Goal: Complete application form

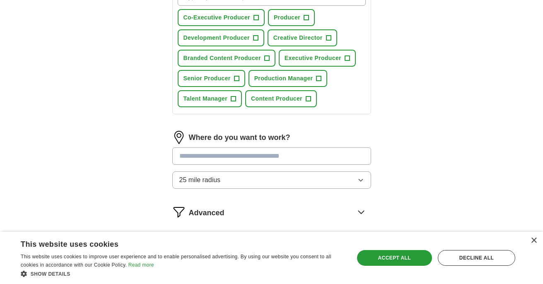
scroll to position [159, 0]
click at [318, 157] on input "text" at bounding box center [271, 155] width 199 height 17
click at [362, 180] on div "Where do you want to work? 25 mile radius" at bounding box center [271, 162] width 199 height 65
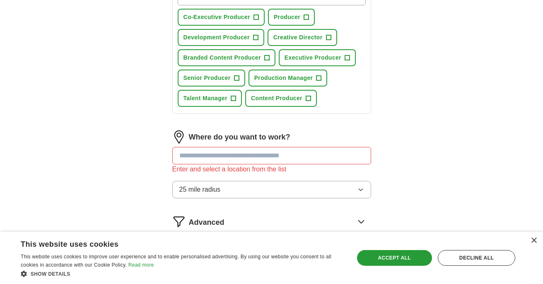
click at [317, 167] on div "Enter and select a location from the list" at bounding box center [271, 169] width 199 height 10
click at [311, 160] on input "text" at bounding box center [271, 155] width 199 height 17
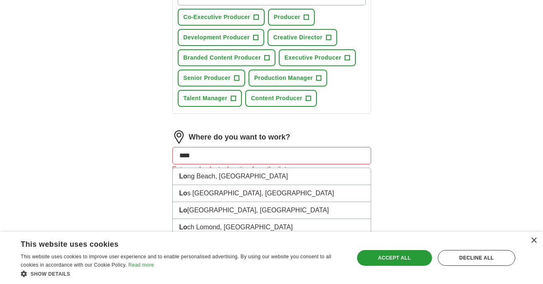
type input "*****"
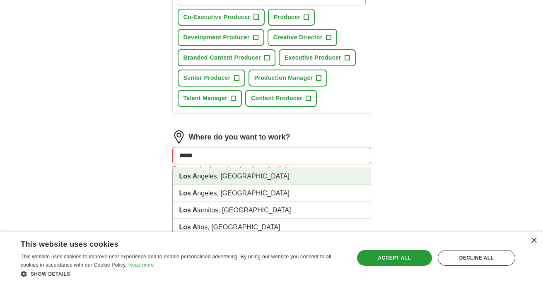
click at [226, 174] on li "Los A ngeles, [GEOGRAPHIC_DATA]" at bounding box center [272, 176] width 198 height 17
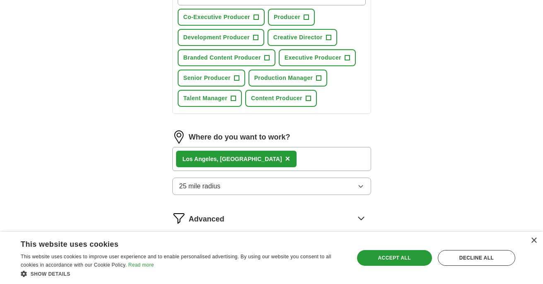
click at [280, 159] on div "Los A ngeles, [GEOGRAPHIC_DATA] ×" at bounding box center [271, 159] width 199 height 24
click at [335, 184] on button "25 mile radius" at bounding box center [271, 186] width 199 height 17
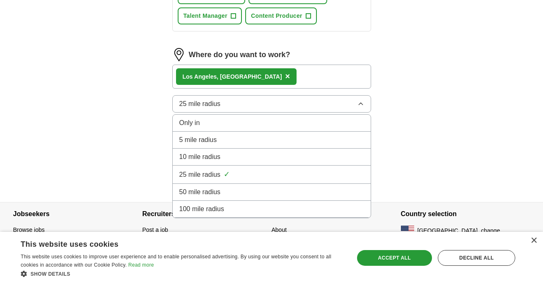
scroll to position [243, 0]
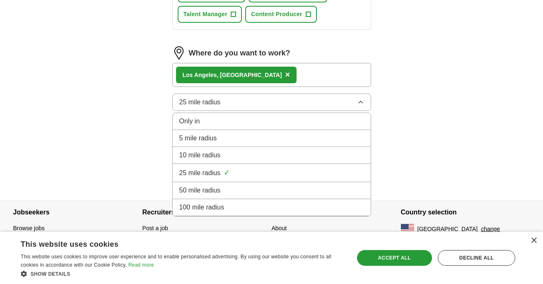
click at [329, 192] on div "50 mile radius" at bounding box center [271, 190] width 185 height 10
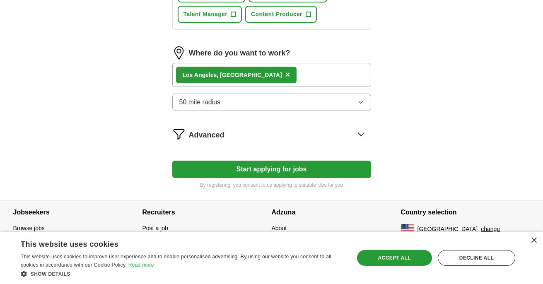
click at [310, 171] on button "Start applying for jobs" at bounding box center [271, 169] width 199 height 17
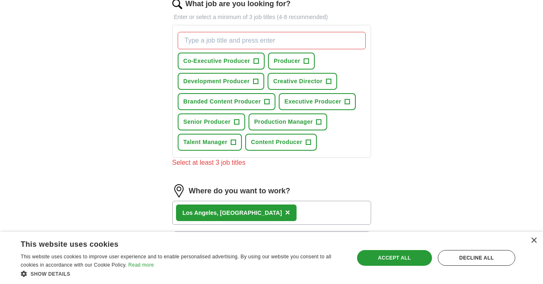
scroll to position [114, 0]
click at [253, 84] on span "+" at bounding box center [255, 82] width 5 height 7
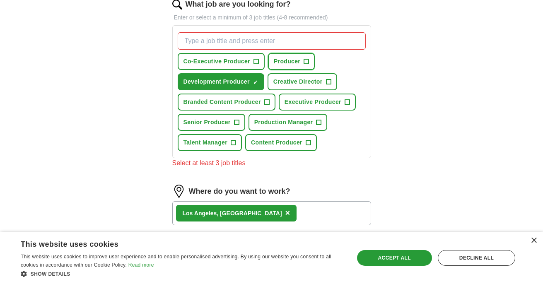
click at [303, 63] on button "Producer +" at bounding box center [291, 61] width 47 height 17
click at [341, 101] on button "Executive Producer +" at bounding box center [317, 102] width 77 height 17
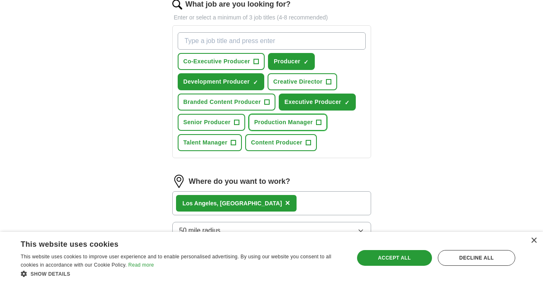
click at [319, 123] on span "+" at bounding box center [318, 122] width 5 height 7
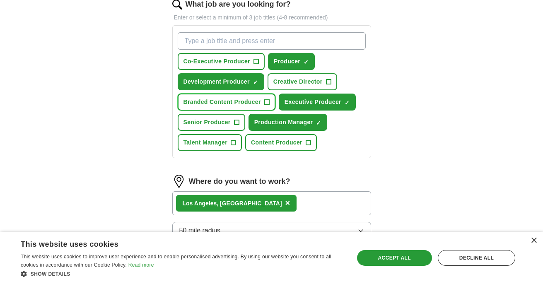
click at [250, 104] on span "Branded Content Producer" at bounding box center [221, 102] width 77 height 9
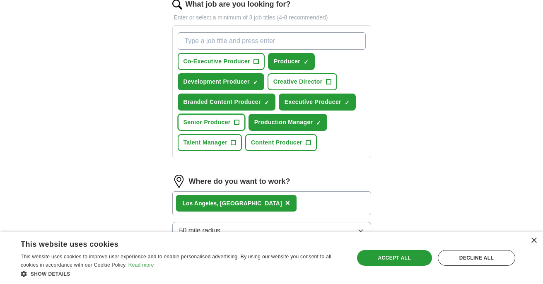
click at [226, 126] on span "Senior Producer" at bounding box center [206, 122] width 47 height 9
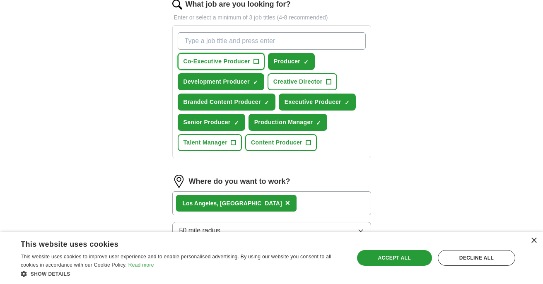
click at [256, 60] on span "+" at bounding box center [255, 61] width 5 height 7
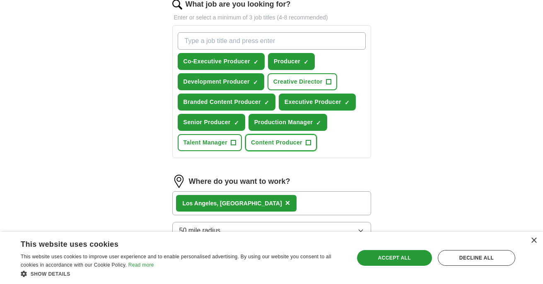
click at [308, 142] on span "+" at bounding box center [308, 143] width 5 height 7
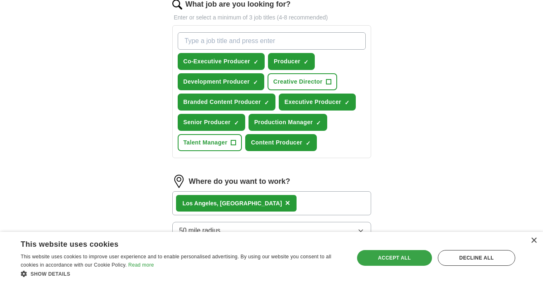
click at [388, 255] on div "Accept all" at bounding box center [394, 258] width 75 height 16
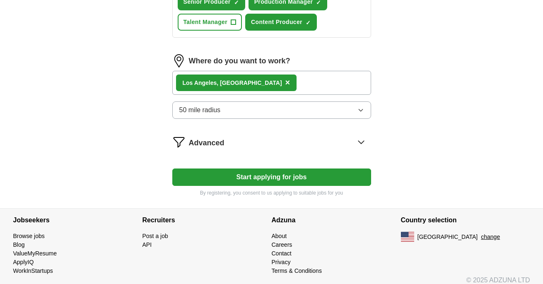
scroll to position [231, 0]
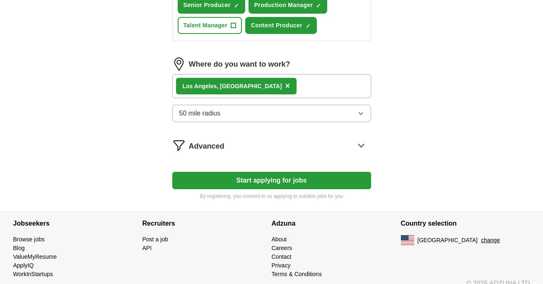
click at [265, 83] on div "Los A ngeles, [GEOGRAPHIC_DATA] ×" at bounding box center [271, 86] width 199 height 24
click at [258, 87] on div "Los A ngeles, [GEOGRAPHIC_DATA] ×" at bounding box center [271, 86] width 199 height 24
click at [358, 146] on icon at bounding box center [360, 145] width 13 height 13
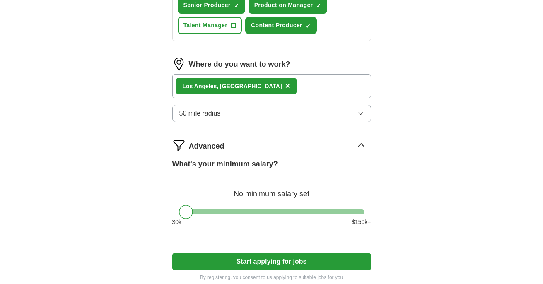
scroll to position [283, 0]
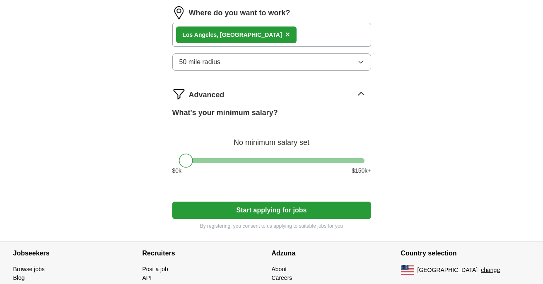
click at [269, 214] on button "Start applying for jobs" at bounding box center [271, 210] width 199 height 17
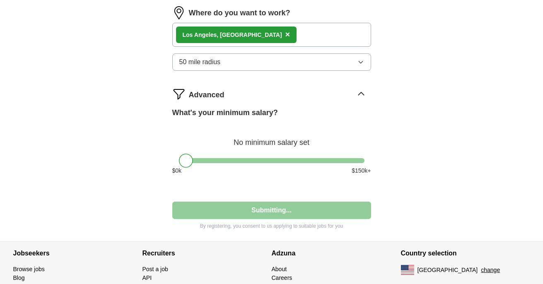
select select "**"
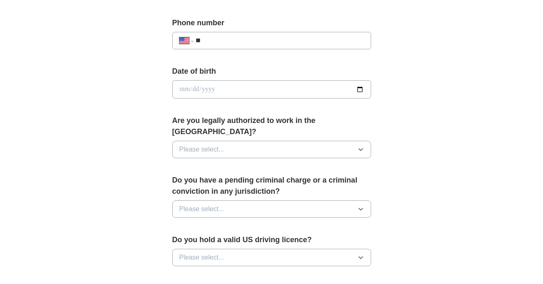
scroll to position [366, 0]
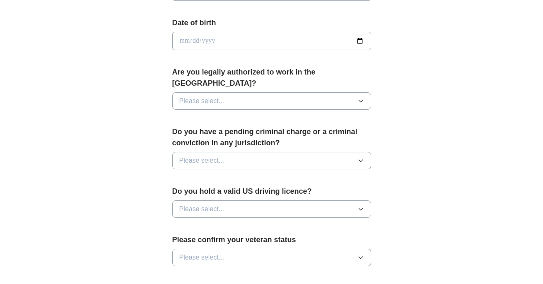
click at [333, 92] on button "Please select..." at bounding box center [271, 100] width 199 height 17
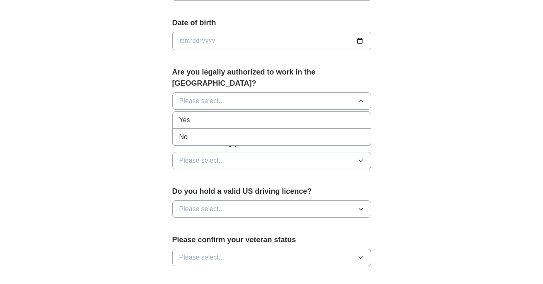
click at [318, 115] on div "Yes" at bounding box center [271, 120] width 185 height 10
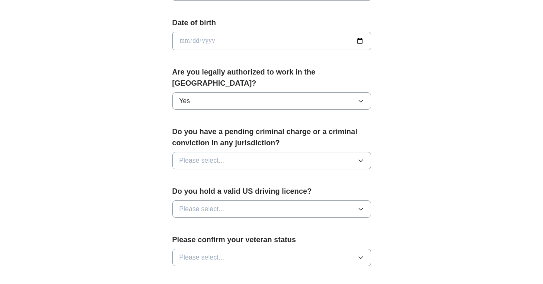
click at [330, 152] on button "Please select..." at bounding box center [271, 160] width 199 height 17
click at [318, 192] on div "No" at bounding box center [271, 197] width 185 height 10
click at [326, 200] on button "Please select..." at bounding box center [271, 208] width 199 height 17
click at [322, 223] on div "Yes" at bounding box center [271, 228] width 185 height 10
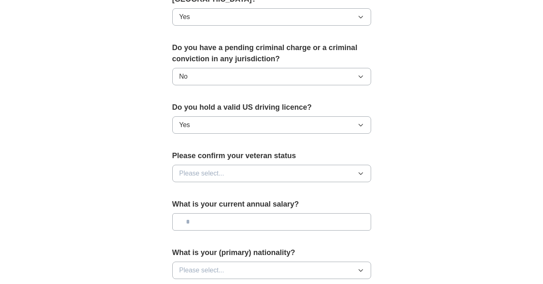
scroll to position [468, 0]
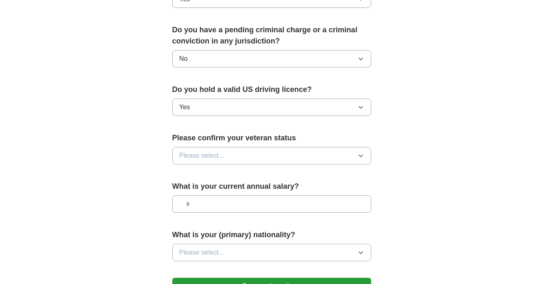
click at [334, 147] on button "Please select..." at bounding box center [271, 155] width 199 height 17
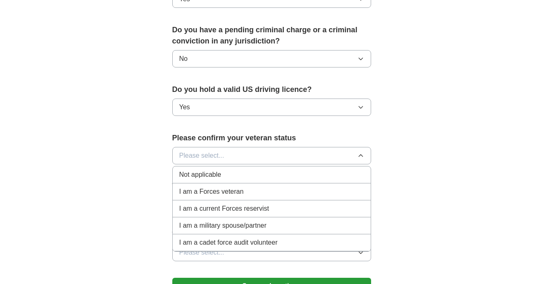
click at [319, 170] on div "Not applicable" at bounding box center [271, 175] width 185 height 10
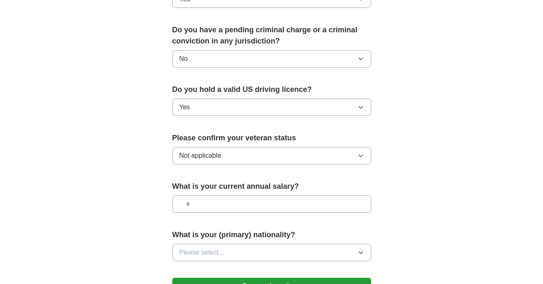
click at [340, 195] on input "text" at bounding box center [271, 203] width 199 height 17
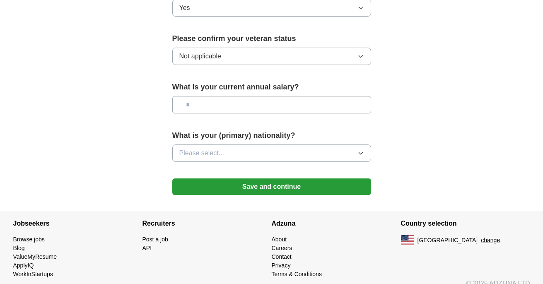
click at [360, 150] on icon "button" at bounding box center [360, 153] width 7 height 7
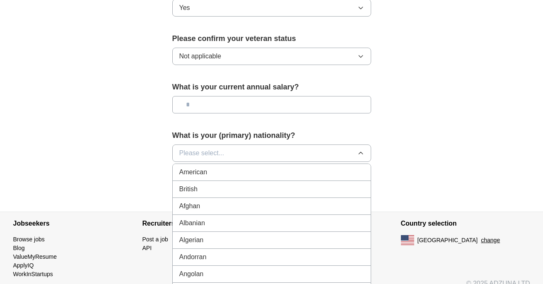
click at [340, 164] on li "American" at bounding box center [272, 172] width 198 height 17
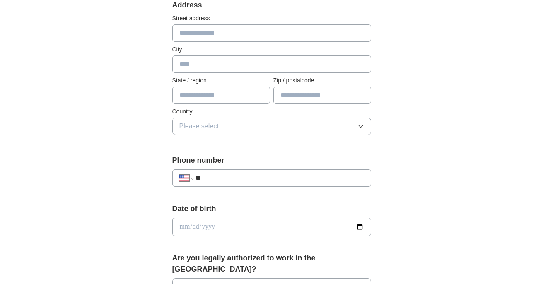
scroll to position [180, 0]
click at [295, 183] on input "**" at bounding box center [279, 178] width 168 height 10
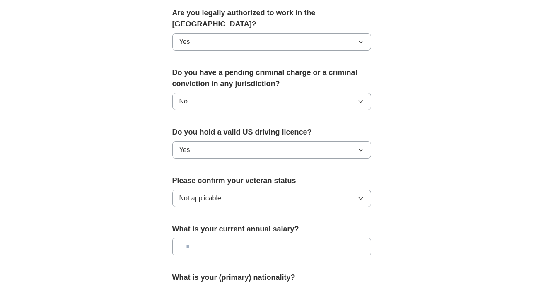
scroll to position [484, 0]
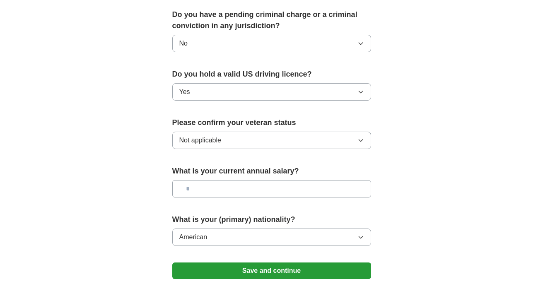
type input "**********"
click at [267, 262] on button "Save and continue" at bounding box center [271, 270] width 199 height 17
